Goal: Navigation & Orientation: Find specific page/section

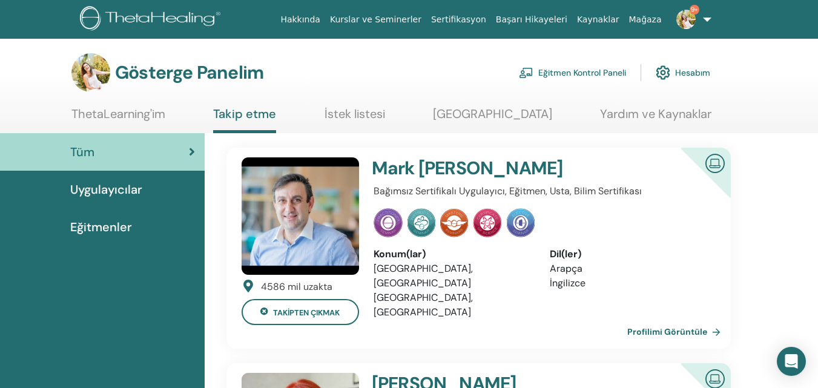
click at [601, 71] on font "Eğitmen Kontrol Paneli" at bounding box center [582, 73] width 88 height 11
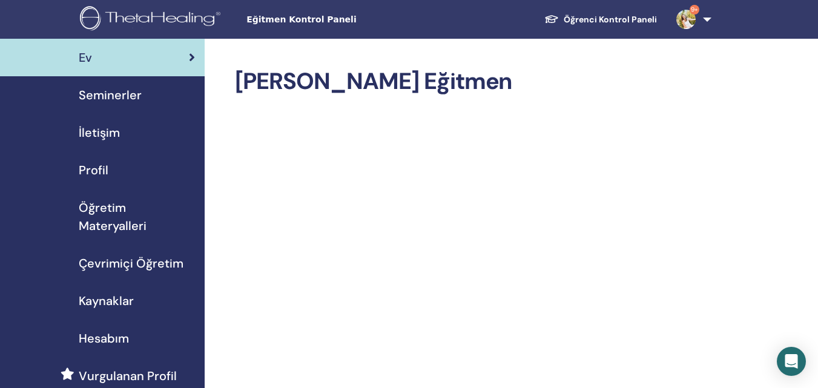
click at [121, 92] on font "Seminerler" at bounding box center [110, 95] width 63 height 16
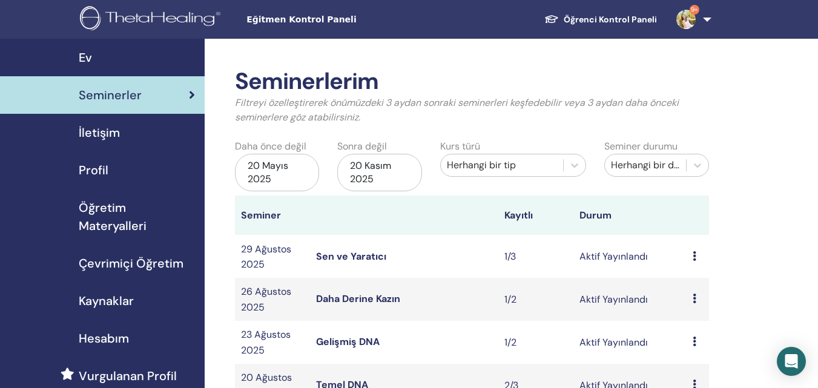
scroll to position [200, 0]
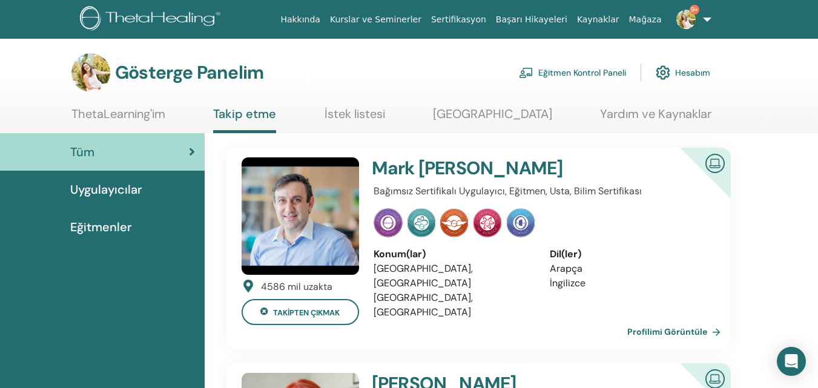
drag, startPoint x: 567, startPoint y: 79, endPoint x: 566, endPoint y: 72, distance: 6.7
click at [566, 72] on font "Eğitmen Kontrol Paneli" at bounding box center [582, 73] width 88 height 11
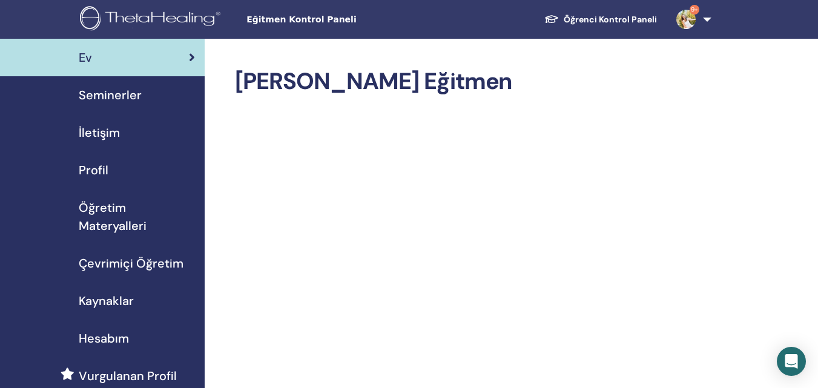
click at [87, 96] on font "Seminerler" at bounding box center [110, 95] width 63 height 16
